Goal: Task Accomplishment & Management: Manage account settings

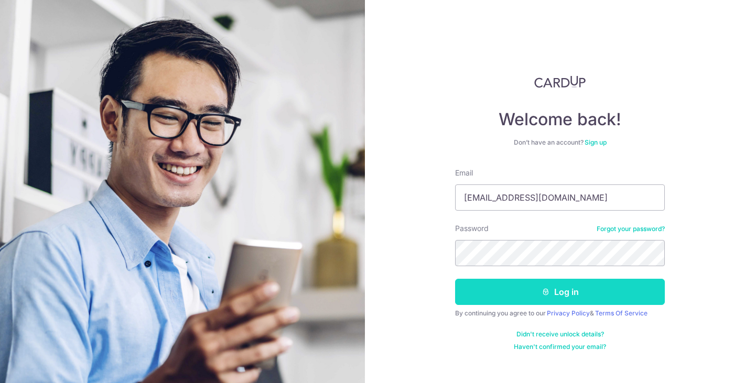
click at [567, 289] on button "Log in" at bounding box center [560, 292] width 210 height 26
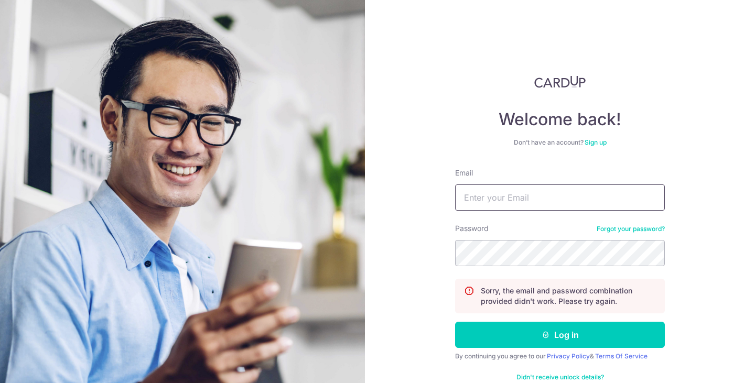
click at [536, 204] on input "Email" at bounding box center [560, 198] width 210 height 26
type input "[EMAIL_ADDRESS][DOMAIN_NAME]"
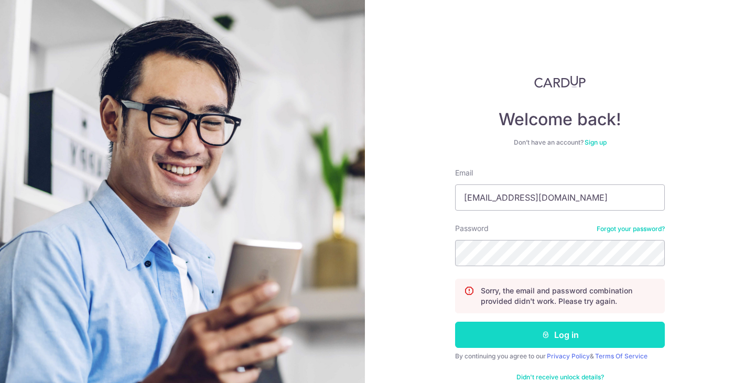
click at [548, 331] on button "Log in" at bounding box center [560, 335] width 210 height 26
